Goal: Task Accomplishment & Management: Manage account settings

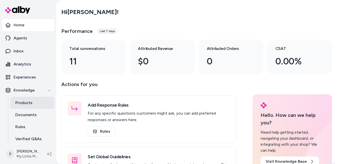
click at [34, 104] on link "Products" at bounding box center [32, 103] width 44 height 12
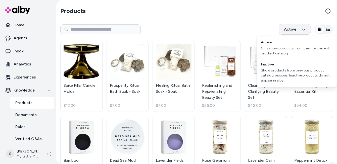
click at [297, 31] on html "Home Agents Inbox Analytics Experiences Knowledge Products Documents Rules Veri…" at bounding box center [168, 82] width 337 height 164
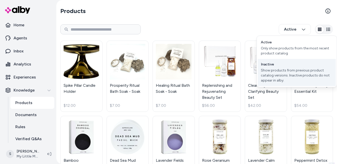
click at [287, 73] on div "Show products from previous product catalog versions. Inactive products do not …" at bounding box center [297, 75] width 72 height 15
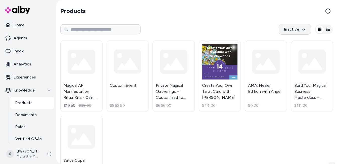
click at [296, 27] on html "Home Agents Inbox Analytics Experiences Knowledge Products Documents Rules Veri…" at bounding box center [168, 82] width 337 height 164
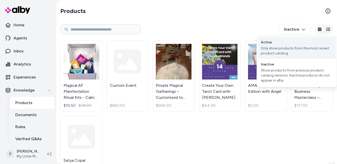
click at [292, 47] on div "Only show products from the most recent product catalog" at bounding box center [297, 51] width 72 height 10
